Goal: Task Accomplishment & Management: Manage account settings

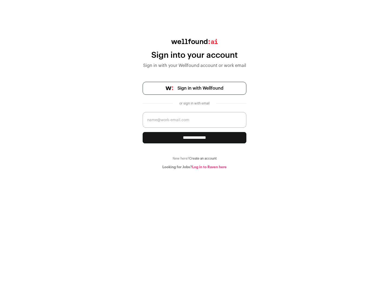
click at [200, 88] on span "Sign in with Wellfound" at bounding box center [201, 88] width 46 height 6
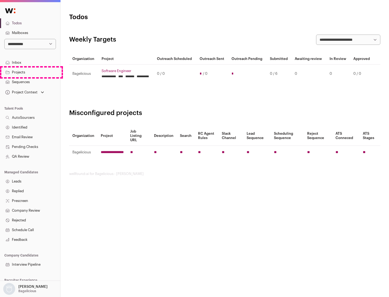
click at [30, 72] on link "Projects" at bounding box center [30, 73] width 60 height 10
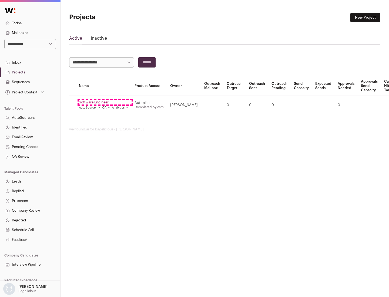
click at [105, 102] on link "Software Engineer" at bounding box center [103, 102] width 49 height 4
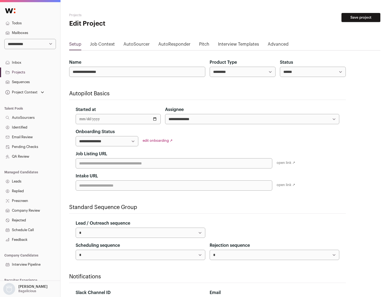
click at [361, 18] on button "Save project" at bounding box center [361, 17] width 39 height 9
